Goal: Transaction & Acquisition: Obtain resource

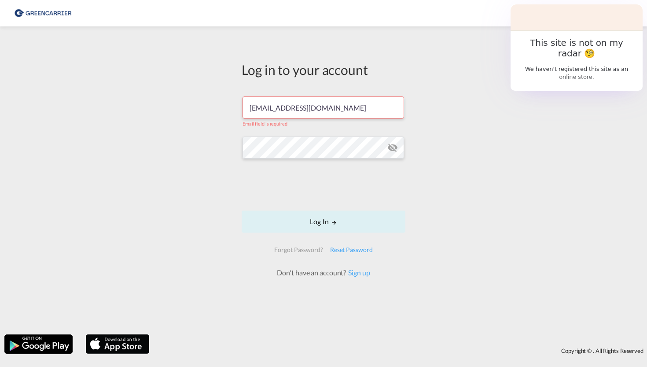
type input "dh@holship.com"
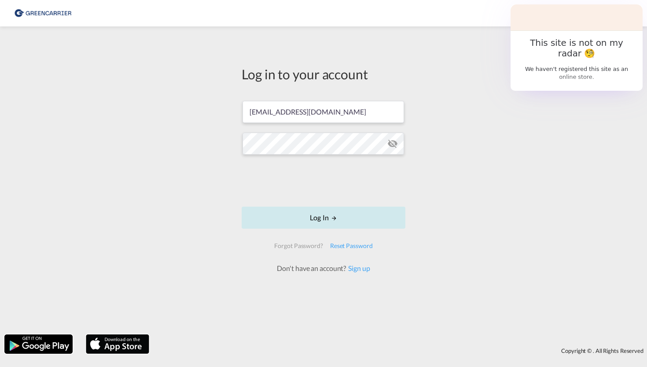
click at [329, 216] on button "Log In" at bounding box center [324, 218] width 164 height 22
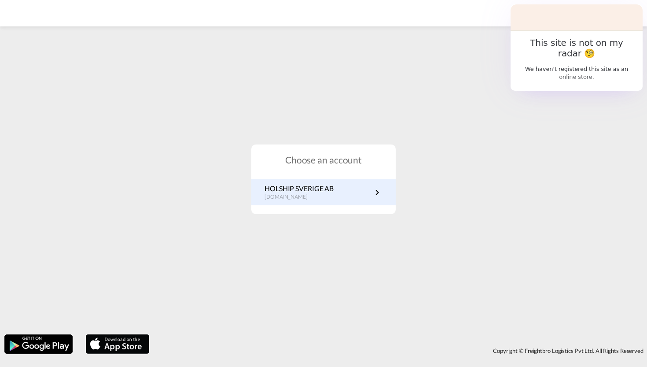
click at [318, 189] on p "HOLSHIP SVERIGE AB" at bounding box center [299, 189] width 69 height 10
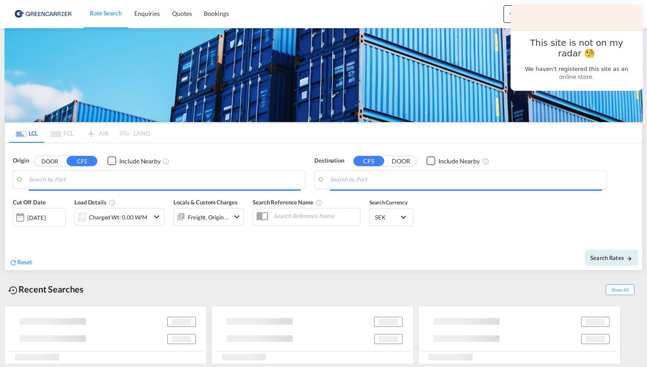
type input "SE-46133, [GEOGRAPHIC_DATA], [GEOGRAPHIC_DATA]"
type input "[GEOGRAPHIC_DATA], [GEOGRAPHIC_DATA], [GEOGRAPHIC_DATA]"
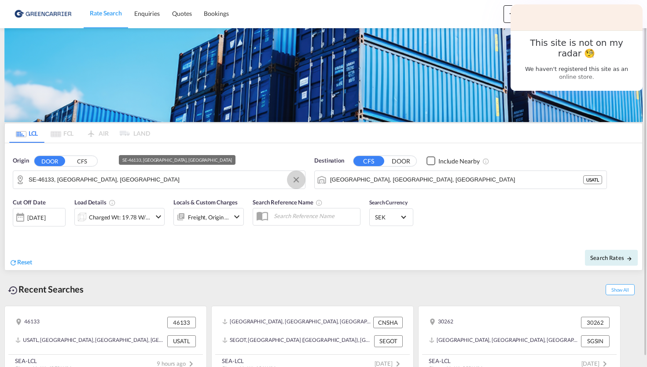
click at [298, 181] on button "Clear Input" at bounding box center [296, 179] width 13 height 13
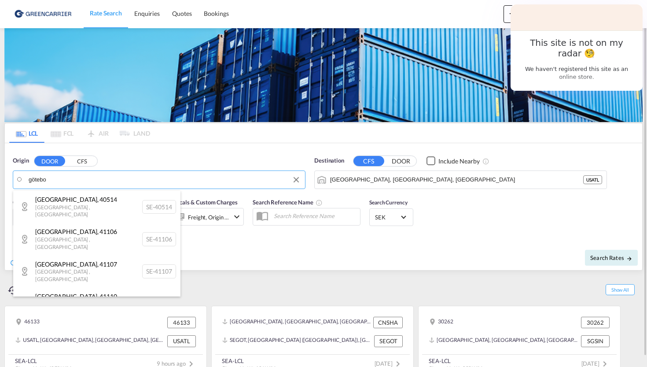
type input "[GEOGRAPHIC_DATA]"
drag, startPoint x: 132, startPoint y: 180, endPoint x: 79, endPoint y: 162, distance: 56.0
click at [79, 162] on div at bounding box center [323, 183] width 647 height 367
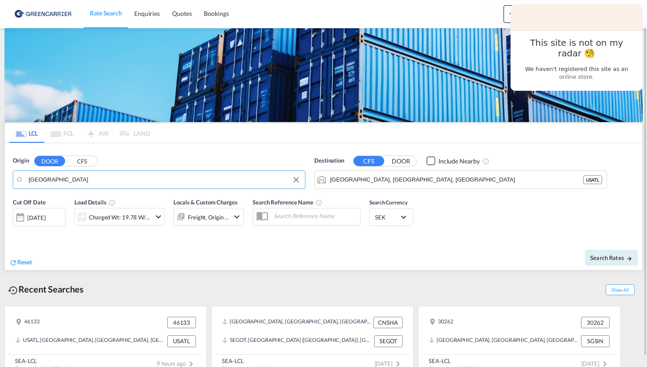
click at [83, 162] on button "CFS" at bounding box center [82, 161] width 31 height 10
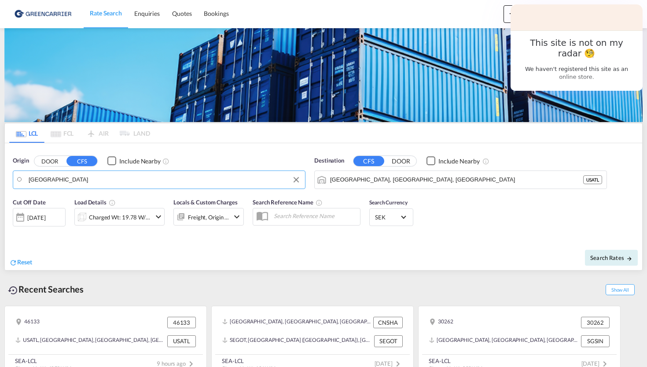
click at [88, 178] on body "Rate Search Enquiries Quotes Bookings Rate Search Enquiries" at bounding box center [323, 183] width 647 height 367
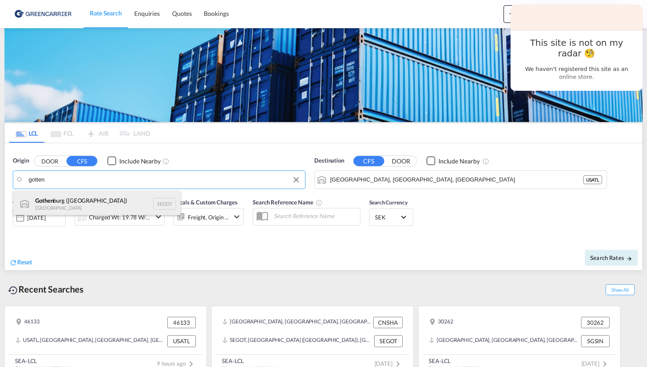
drag, startPoint x: 91, startPoint y: 181, endPoint x: 89, endPoint y: 205, distance: 24.7
click at [89, 205] on div "Gothen burg ([GEOGRAPHIC_DATA]) [GEOGRAPHIC_DATA] SEGOT" at bounding box center [96, 204] width 167 height 26
type input "[GEOGRAPHIC_DATA] ([GEOGRAPHIC_DATA]), [GEOGRAPHIC_DATA]"
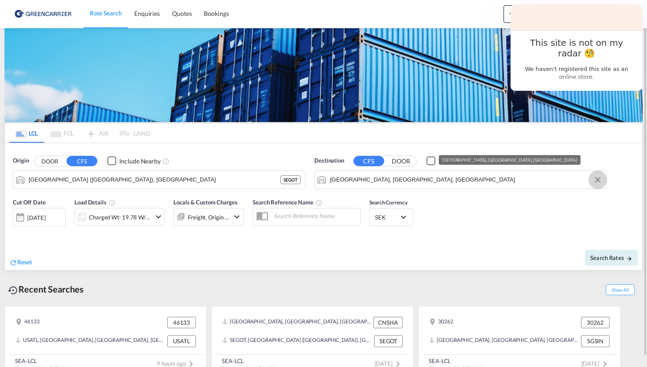
click at [600, 178] on button "Clear Input" at bounding box center [598, 179] width 13 height 13
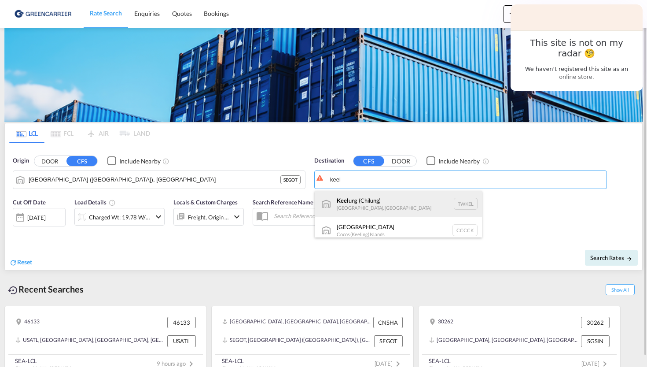
click at [426, 200] on div "[PERSON_NAME] ([GEOGRAPHIC_DATA]) [GEOGRAPHIC_DATA], [GEOGRAPHIC_DATA] TWKEL" at bounding box center [398, 204] width 167 height 26
type input "Keelung (Chilung), TWKEL"
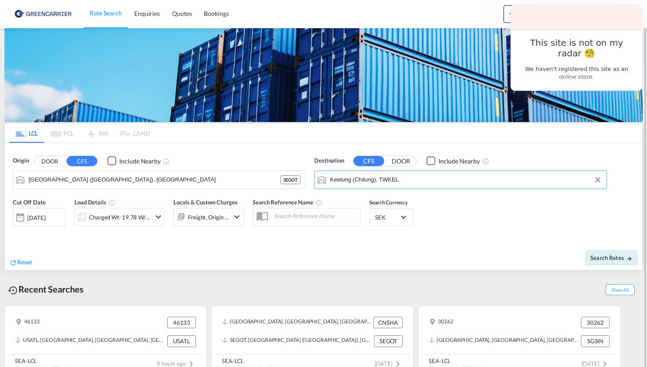
scroll to position [10, 0]
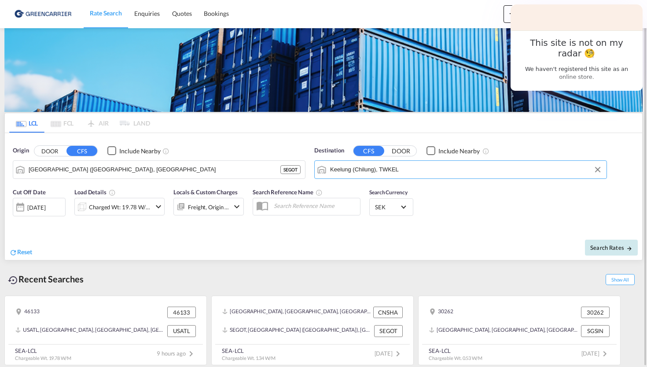
click at [618, 252] on button "Search Rates" at bounding box center [611, 248] width 53 height 16
type input "SEGOT to TWKEL / [DATE]"
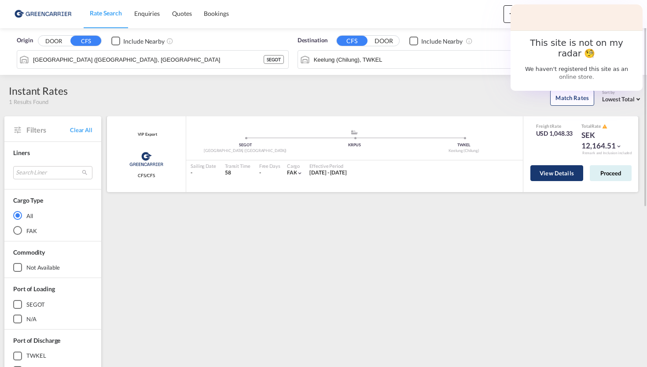
click at [566, 171] on button "View Details" at bounding box center [557, 173] width 53 height 16
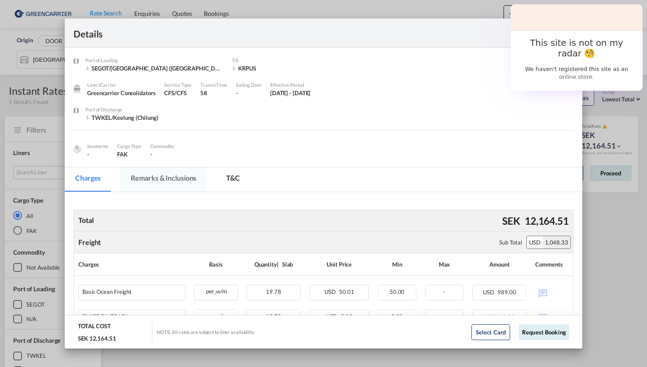
click at [179, 178] on md-tab-item "Remarks & Inclusions" at bounding box center [163, 179] width 87 height 24
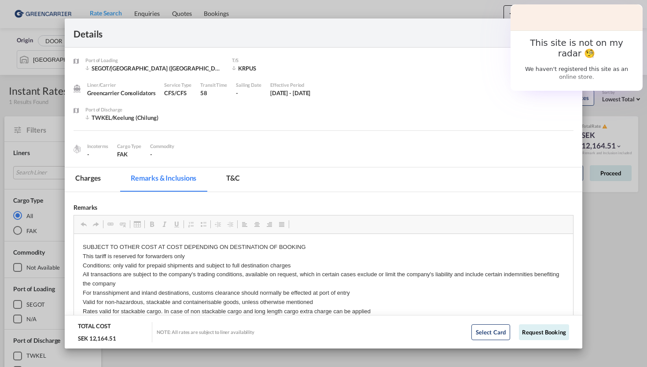
click at [233, 174] on md-tab-item "T&C" at bounding box center [233, 179] width 35 height 24
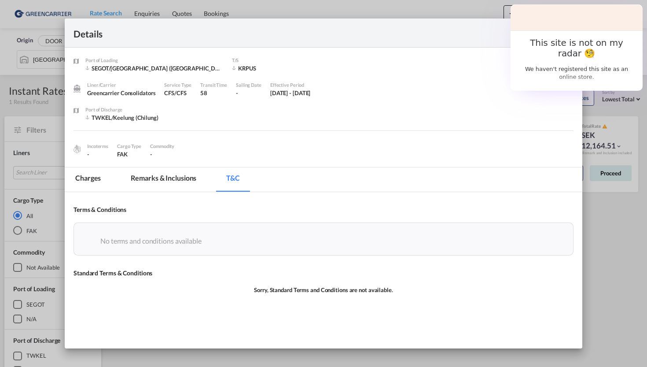
click at [566, 28] on md-icon "icon-close fg-AAA8AD m-0 cursor" at bounding box center [568, 33] width 11 height 11
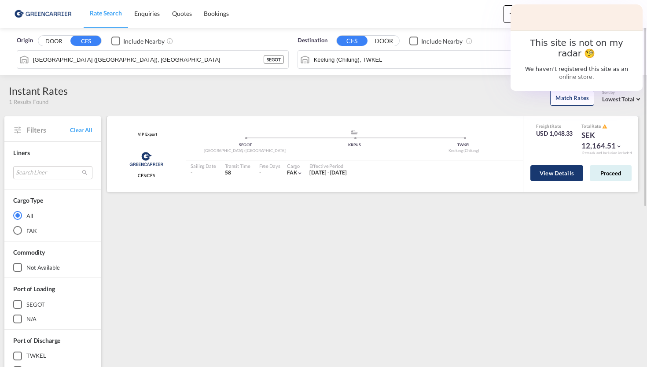
click at [561, 178] on button "View Details" at bounding box center [557, 173] width 53 height 16
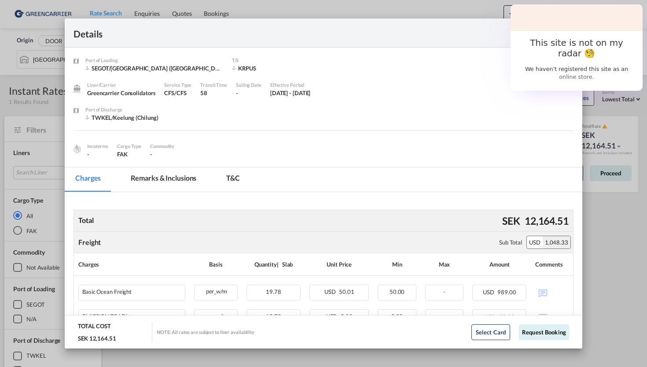
scroll to position [0, 0]
click at [566, 34] on md-icon "icon-close fg-AAA8AD m-0 cursor" at bounding box center [568, 33] width 11 height 11
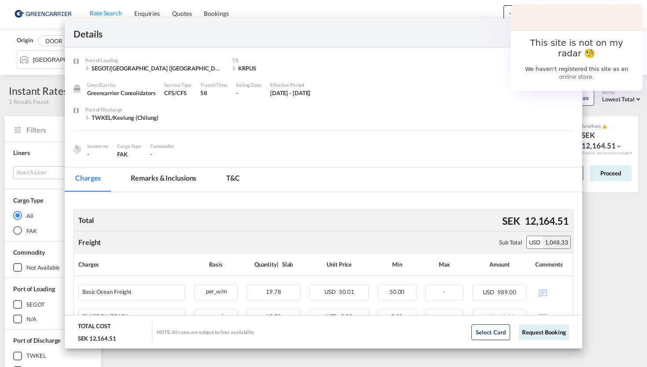
scroll to position [0, 0]
